Goal: Browse casually: Explore the website without a specific task or goal

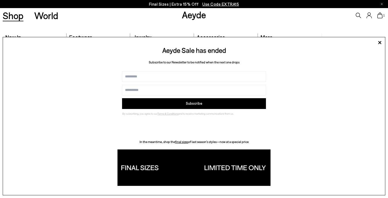
click at [14, 17] on link "Shop" at bounding box center [13, 15] width 21 height 9
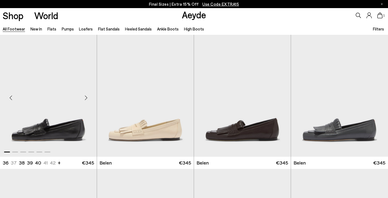
click at [87, 95] on div "Next slide" at bounding box center [86, 98] width 16 height 16
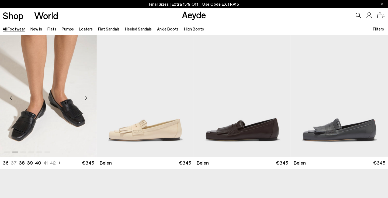
click at [87, 95] on div "Next slide" at bounding box center [86, 98] width 16 height 16
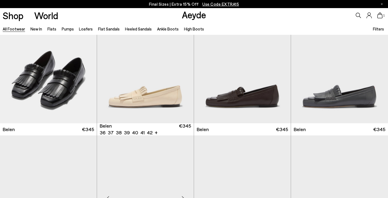
scroll to position [157, 0]
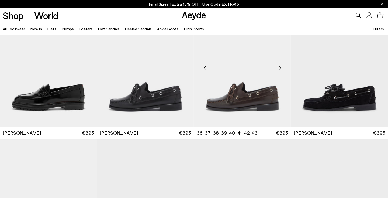
scroll to position [406, 0]
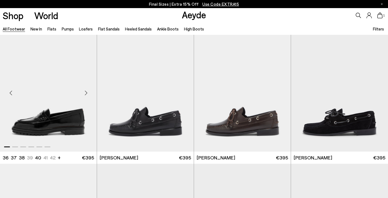
click at [88, 86] on div "Next slide" at bounding box center [86, 93] width 16 height 16
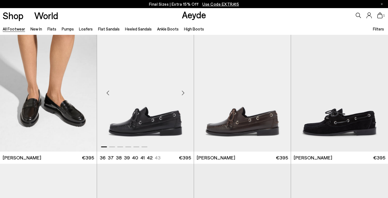
click at [183, 92] on div "Next slide" at bounding box center [183, 93] width 16 height 16
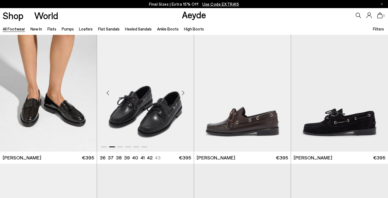
click at [183, 92] on div "Next slide" at bounding box center [183, 93] width 16 height 16
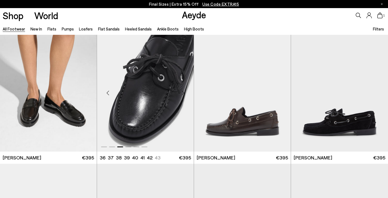
click at [183, 92] on div "Next slide" at bounding box center [183, 93] width 16 height 16
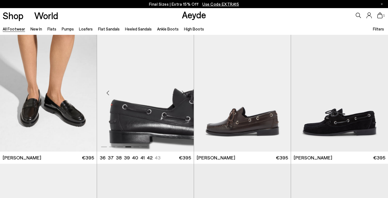
click at [183, 92] on div "Next slide" at bounding box center [183, 93] width 16 height 16
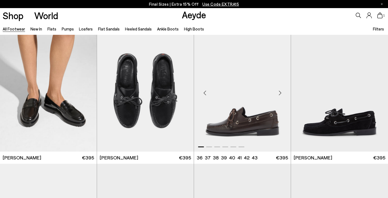
click at [280, 92] on div "Next slide" at bounding box center [280, 93] width 16 height 16
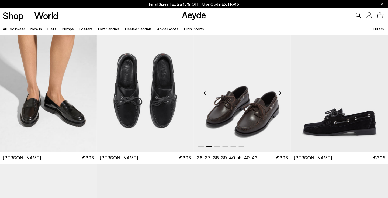
click at [280, 92] on div "Next slide" at bounding box center [280, 93] width 16 height 16
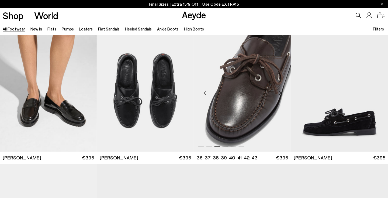
click at [280, 92] on div "Next slide" at bounding box center [280, 93] width 16 height 16
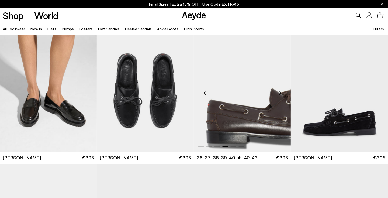
click at [280, 92] on div "Next slide" at bounding box center [280, 93] width 16 height 16
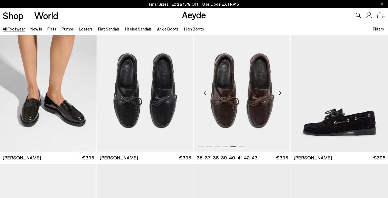
click at [280, 92] on div "Next slide" at bounding box center [280, 93] width 16 height 16
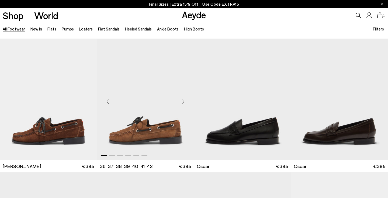
scroll to position [543, 0]
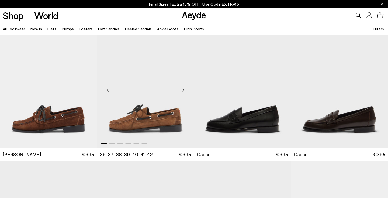
click at [183, 88] on div "Next slide" at bounding box center [183, 90] width 16 height 16
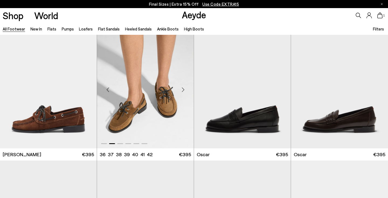
click at [183, 88] on div "Next slide" at bounding box center [183, 90] width 16 height 16
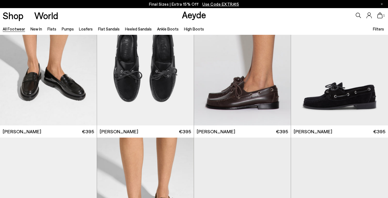
scroll to position [377, 0]
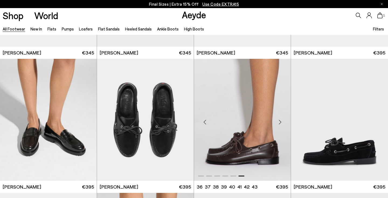
click at [281, 122] on div "Next slide" at bounding box center [280, 122] width 16 height 16
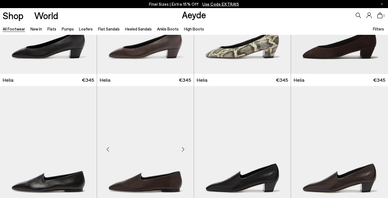
scroll to position [1059, 0]
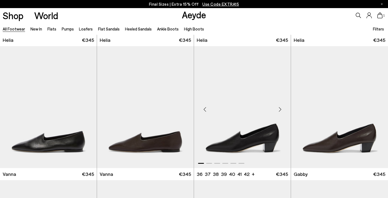
click at [278, 109] on div "Next slide" at bounding box center [280, 109] width 16 height 16
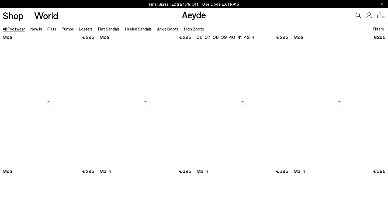
scroll to position [2404, 0]
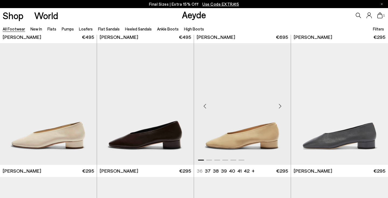
scroll to position [2803, 0]
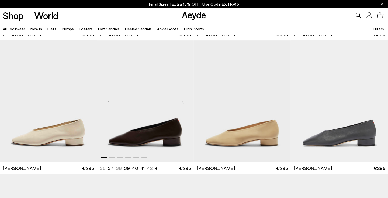
click at [181, 103] on div "Next slide" at bounding box center [183, 103] width 16 height 16
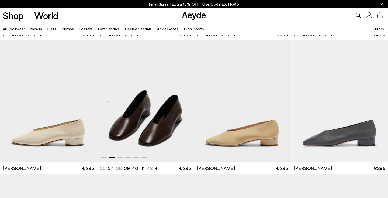
click at [182, 104] on div "Next slide" at bounding box center [183, 103] width 16 height 16
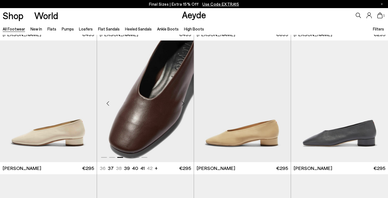
click at [182, 104] on div "Next slide" at bounding box center [183, 103] width 16 height 16
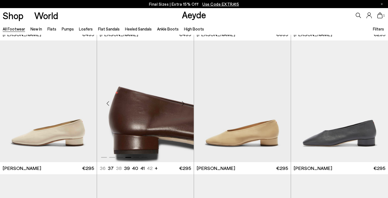
click at [182, 103] on div "Next slide" at bounding box center [183, 103] width 16 height 16
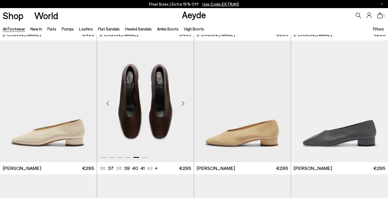
click at [183, 103] on div "Next slide" at bounding box center [183, 103] width 16 height 16
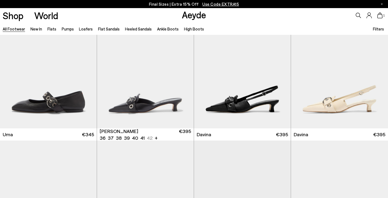
scroll to position [2971, 0]
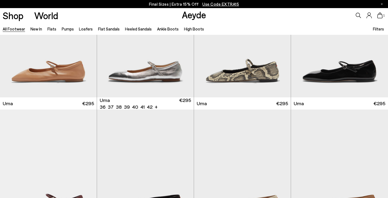
scroll to position [4090, 0]
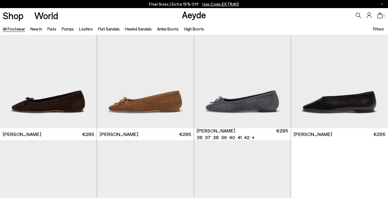
scroll to position [4845, 0]
